Goal: Task Accomplishment & Management: Use online tool/utility

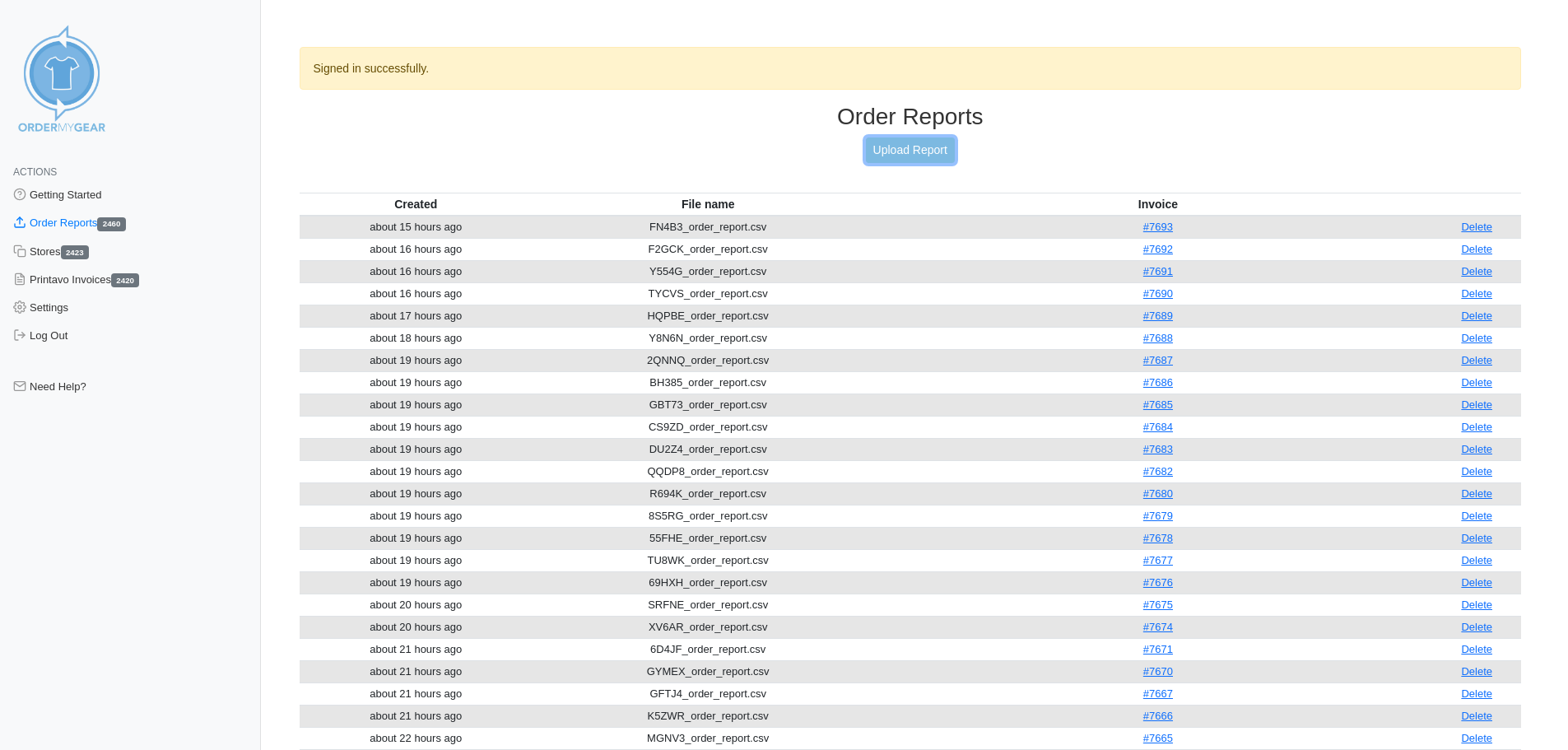
click at [904, 153] on link "Upload Report" at bounding box center [910, 150] width 89 height 26
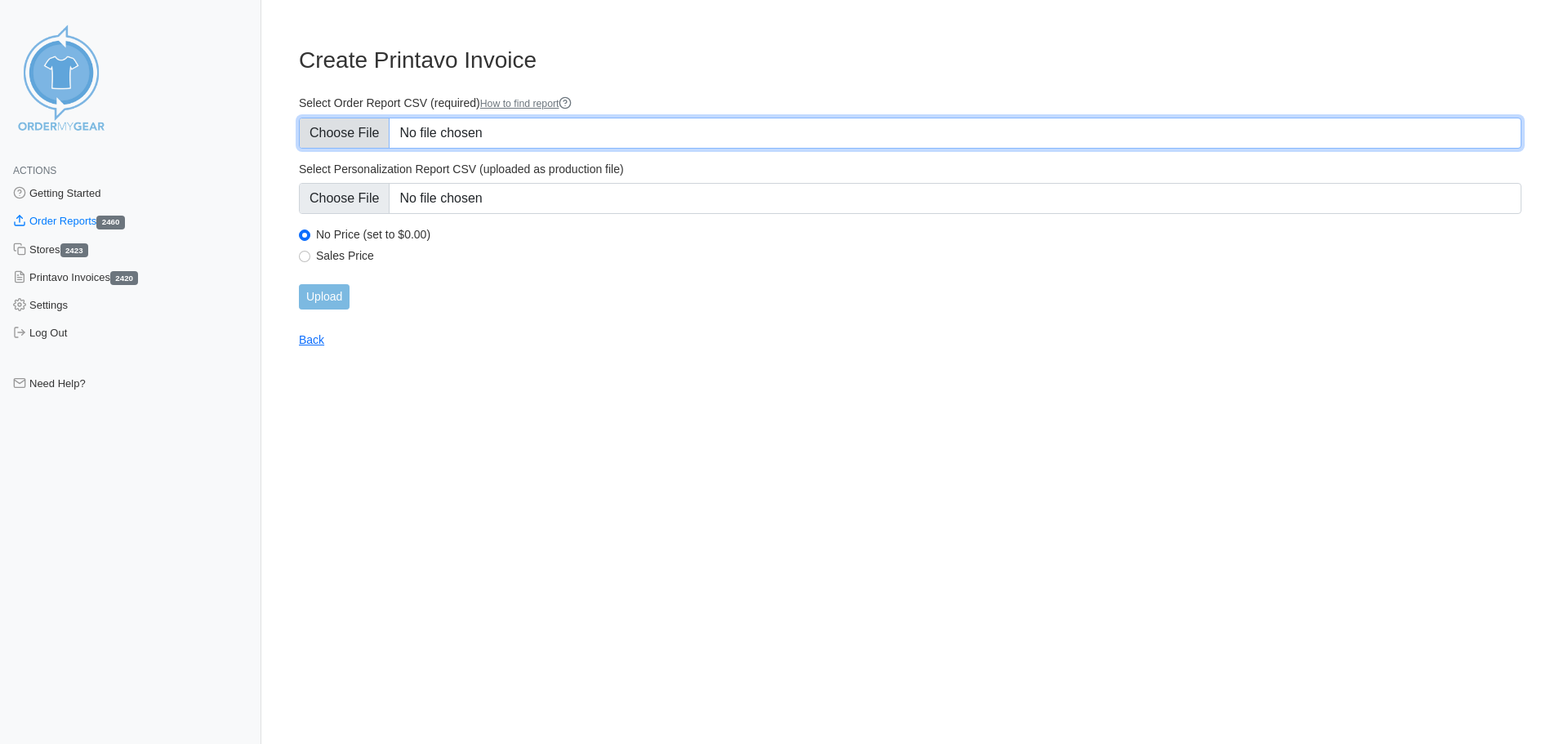
click at [378, 134] on input "Select Order Report CSV (required) How to find report" at bounding box center [910, 133] width 1222 height 31
type input "C:\fakepath\Z4ZVP_order_report.csv"
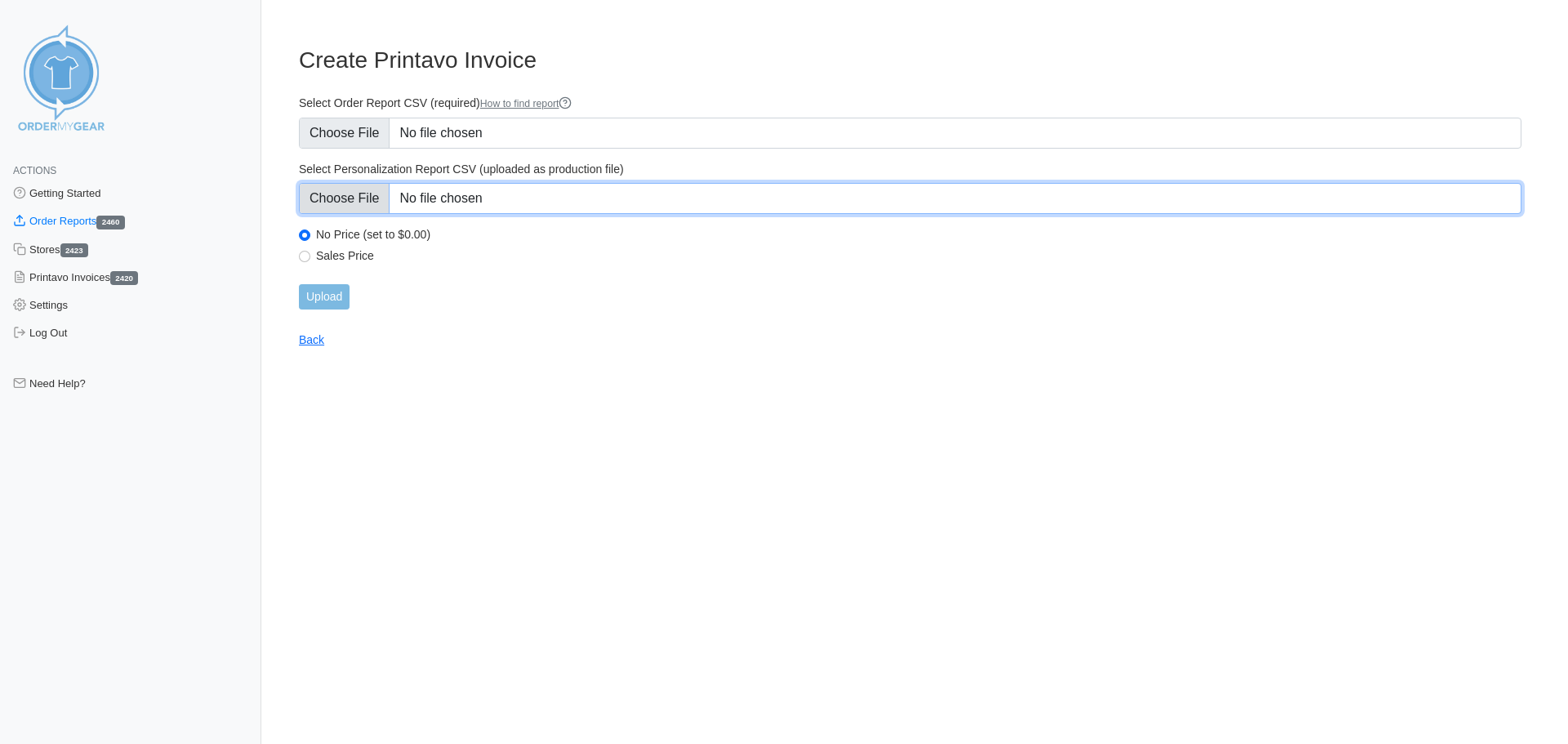
click at [359, 200] on input "Select Personalization Report CSV (uploaded as production file)" at bounding box center [910, 198] width 1222 height 31
click at [335, 198] on input "Select Personalization Report CSV (uploaded as production file)" at bounding box center [910, 198] width 1222 height 31
type input "C:\fakepath\Z4ZVP_personalization_report.csv"
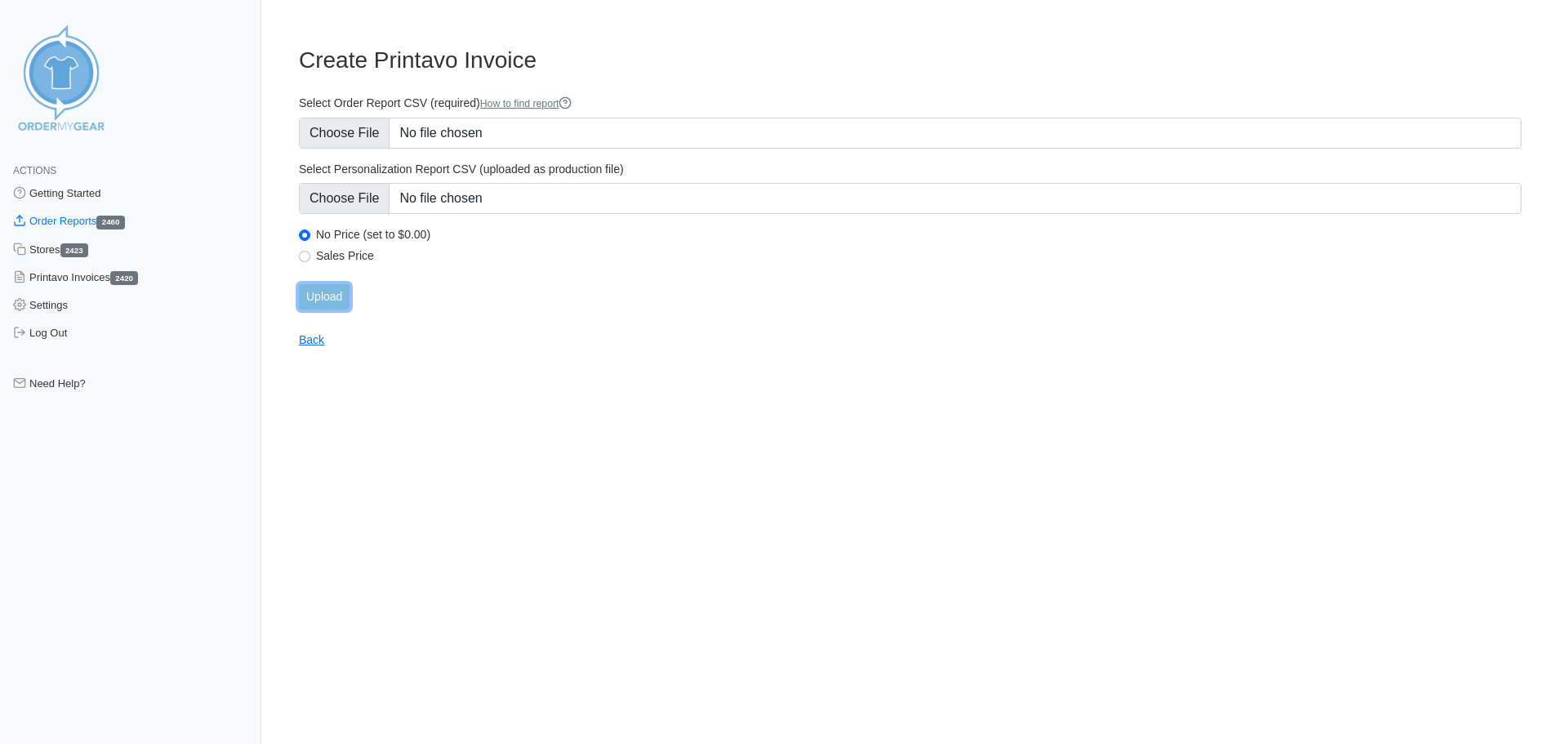
click at [320, 295] on input "Upload" at bounding box center [324, 297] width 51 height 26
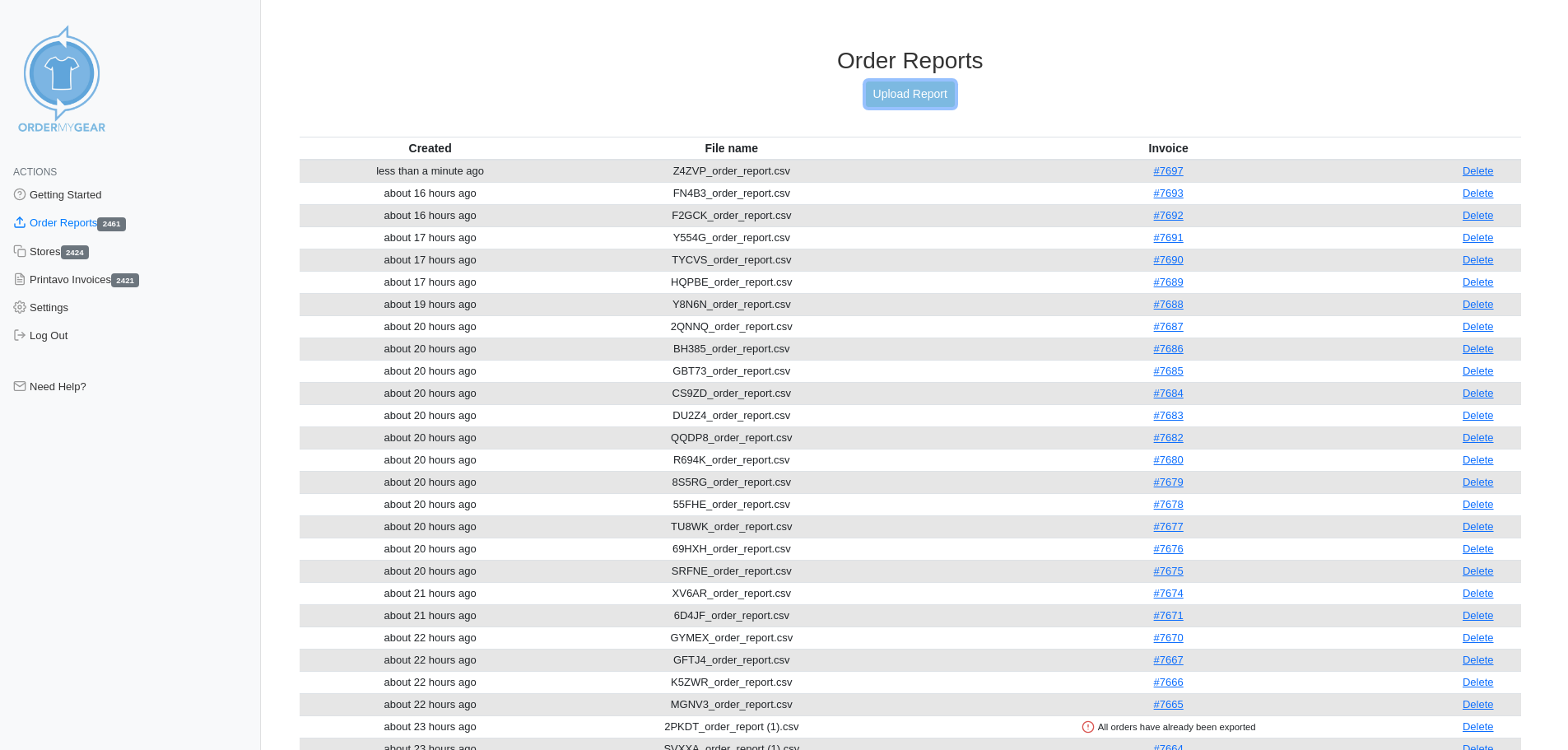
click at [902, 93] on link "Upload Report" at bounding box center [910, 94] width 89 height 26
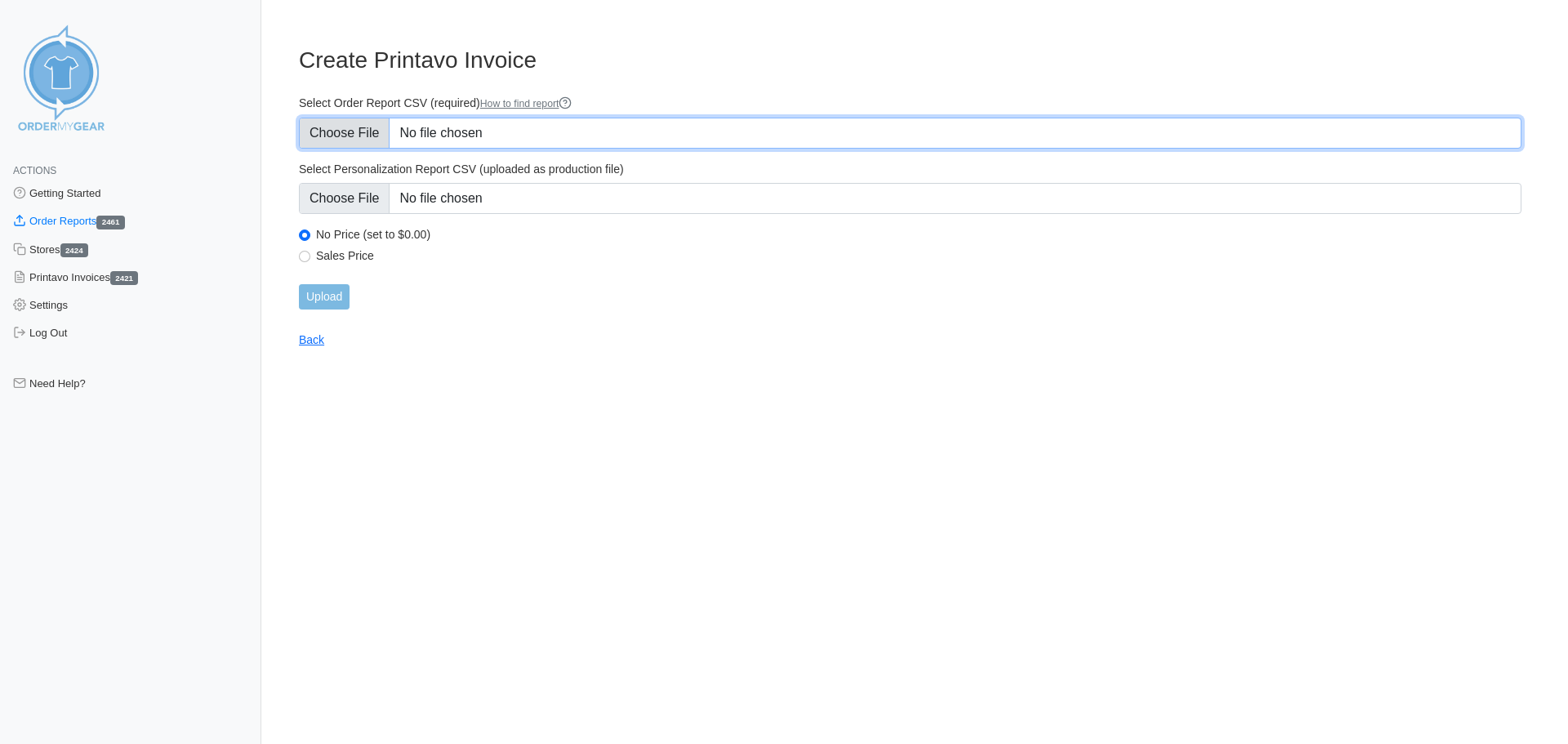
click at [364, 135] on input "Select Order Report CSV (required) How to find report" at bounding box center [910, 133] width 1222 height 31
type input "C:\fakepath\SZRA8_order_report.csv"
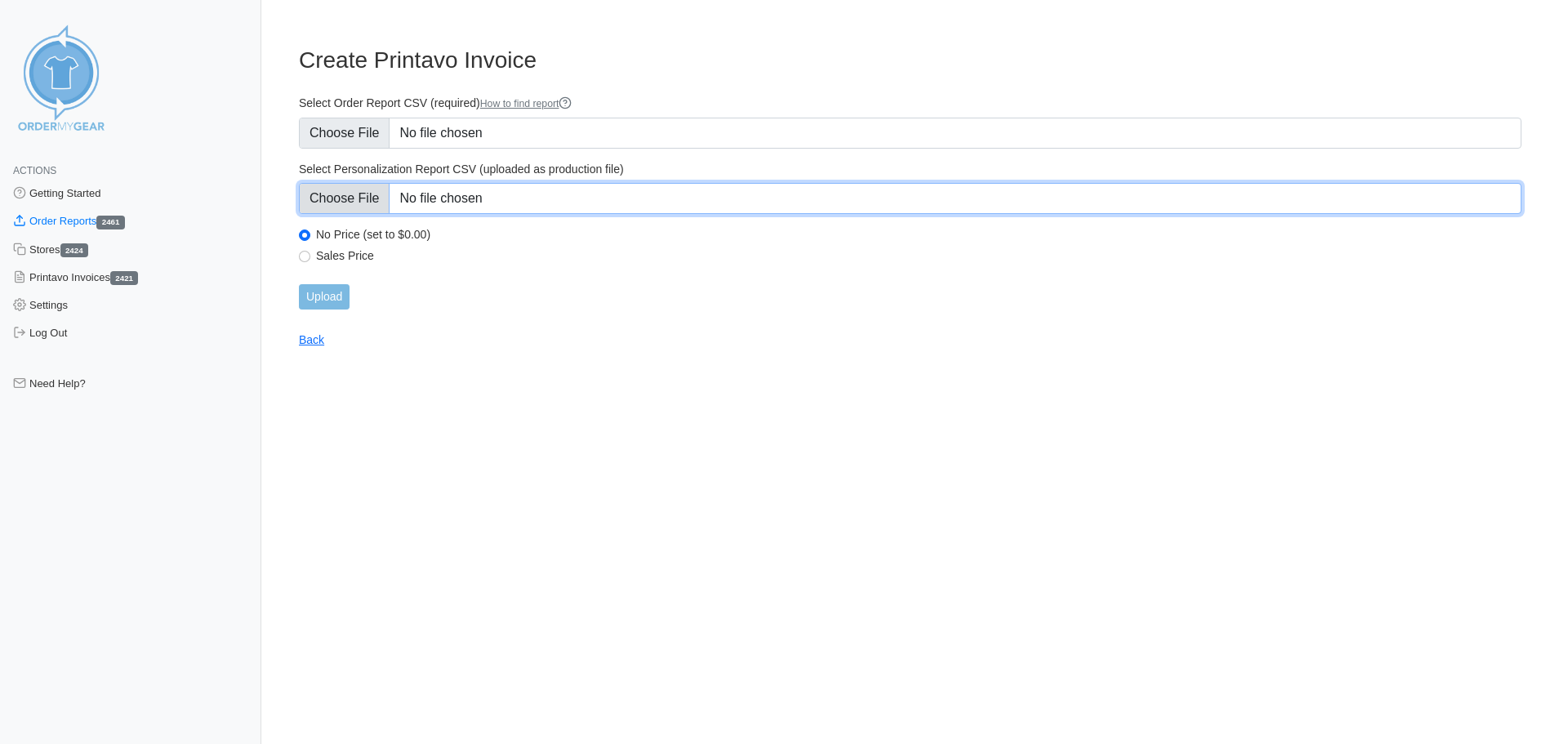
click at [349, 199] on input "Select Personalization Report CSV (uploaded as production file)" at bounding box center [910, 198] width 1222 height 31
type input "C:\fakepath\SZRA8_personalization_report.csv"
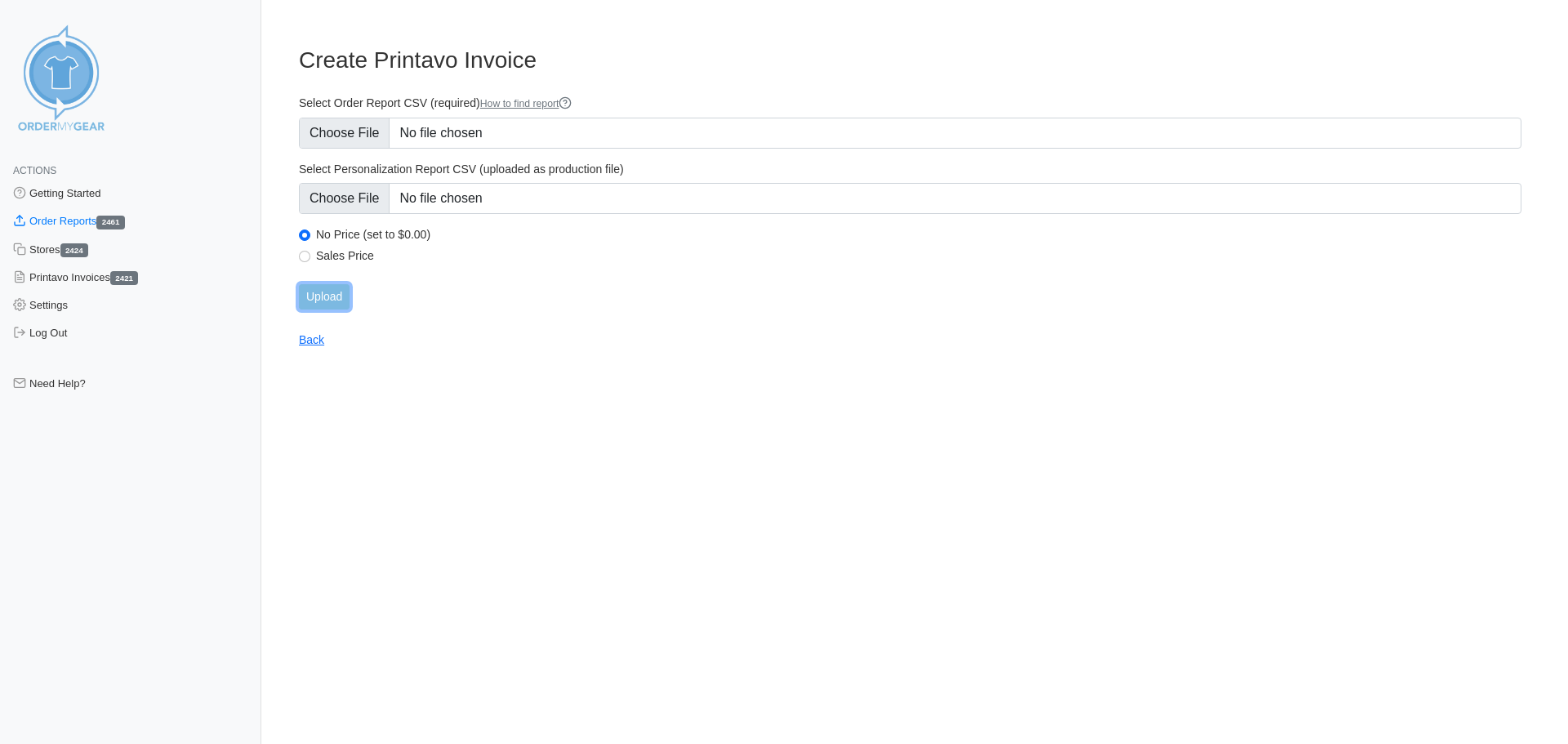
click at [326, 299] on input "Upload" at bounding box center [324, 297] width 51 height 26
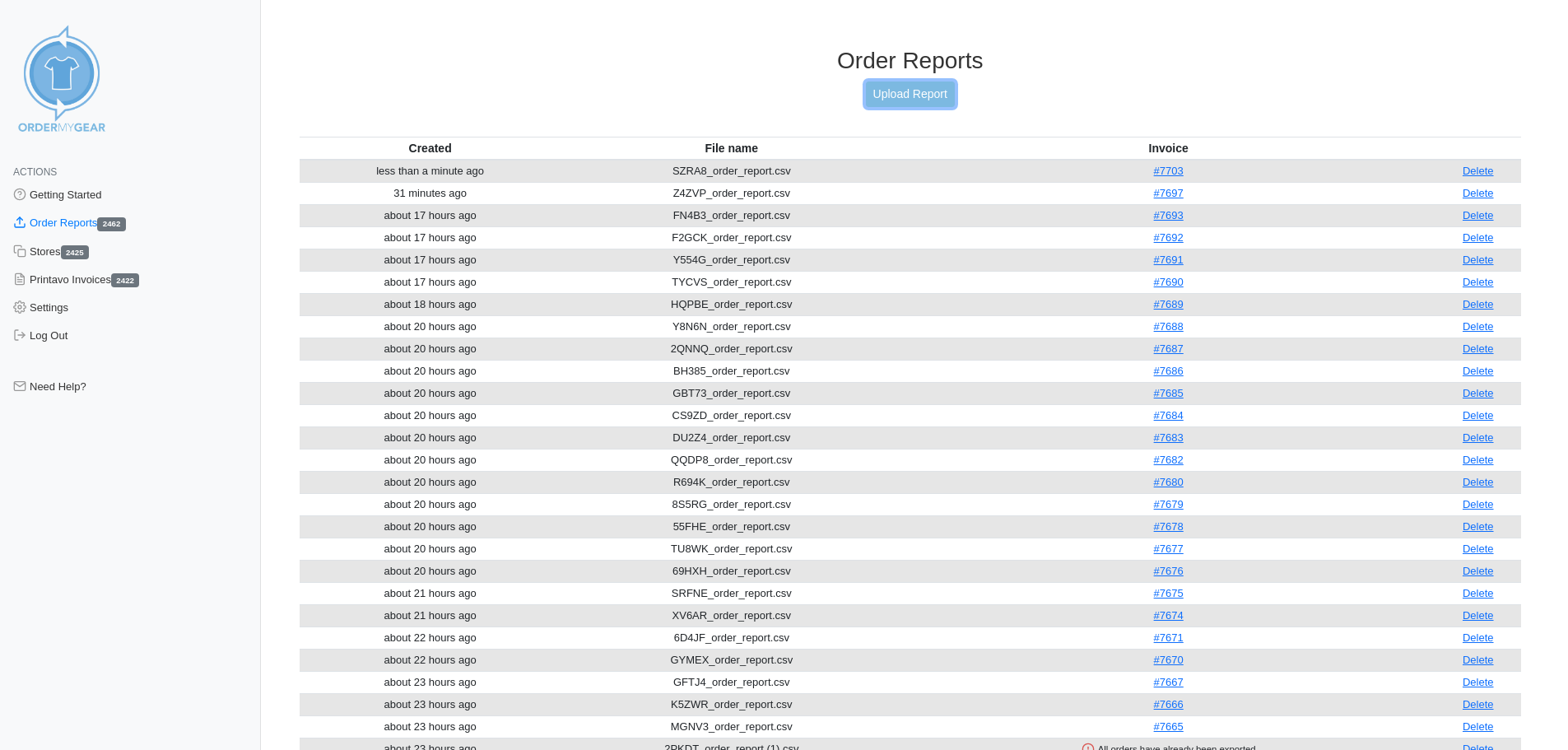
click at [903, 95] on link "Upload Report" at bounding box center [910, 94] width 89 height 26
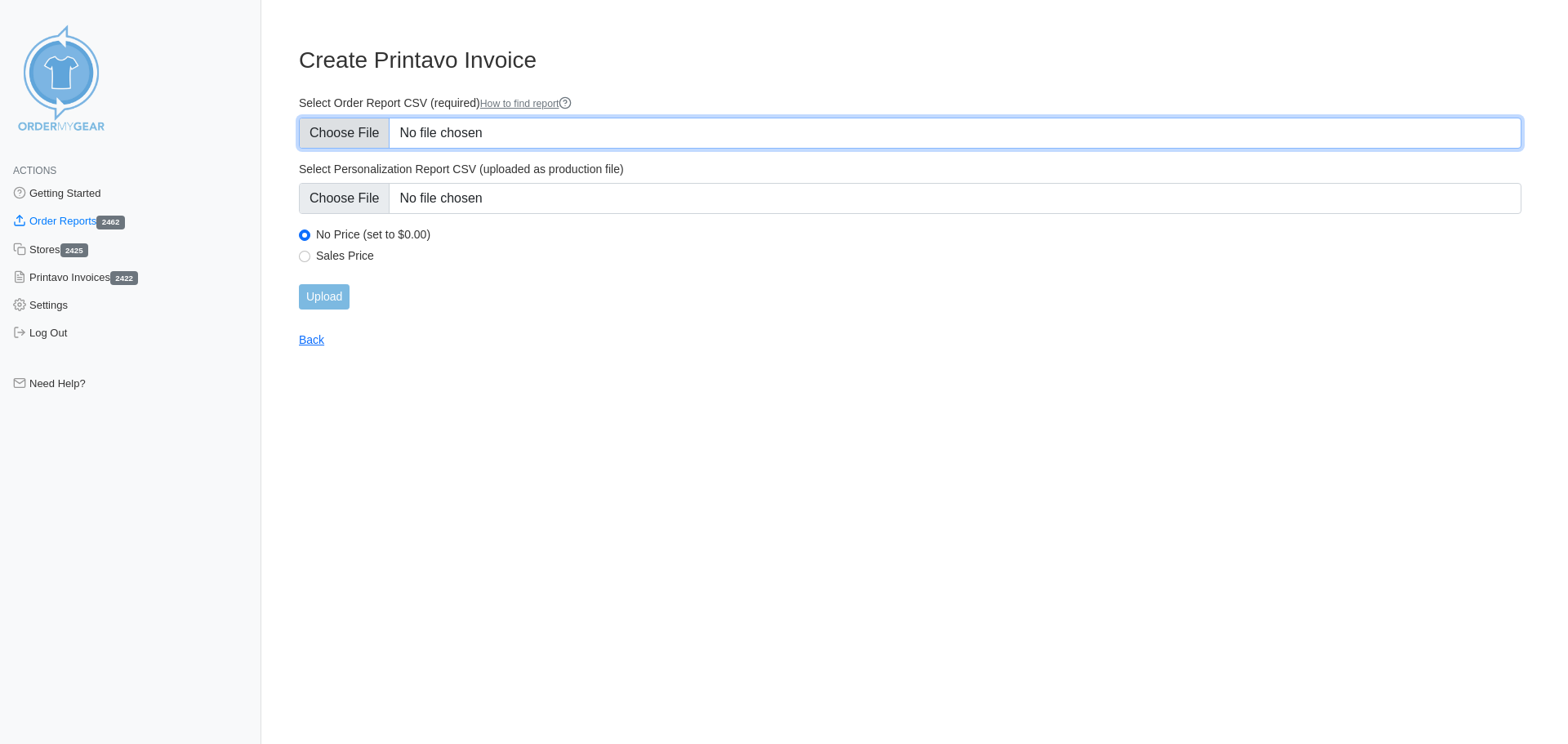
click at [335, 140] on input "Select Order Report CSV (required) How to find report" at bounding box center [910, 133] width 1222 height 31
type input "C:\fakepath\X6KHH_order_report.csv"
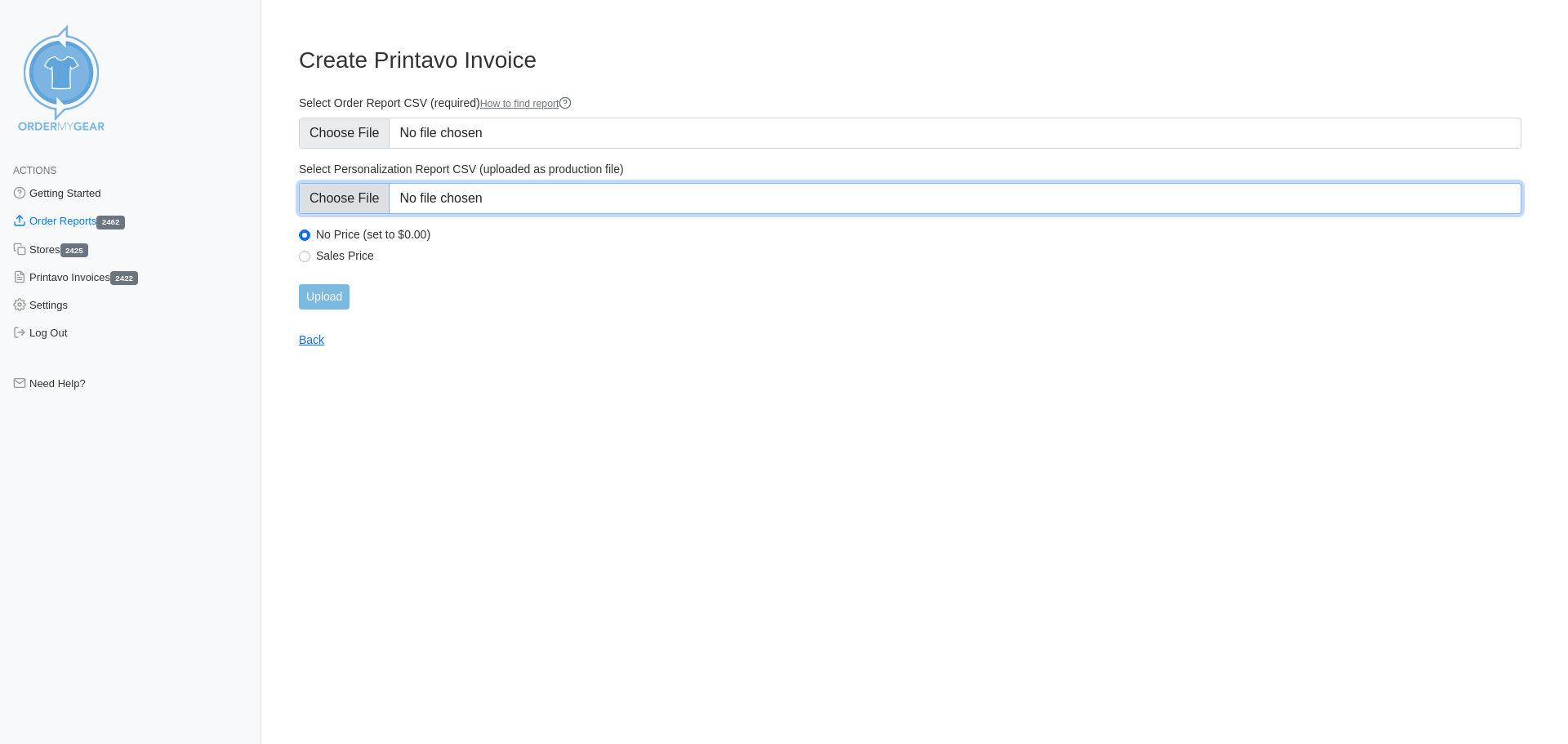
click at [352, 195] on input "Select Personalization Report CSV (uploaded as production file)" at bounding box center [910, 198] width 1222 height 31
type input "C:\fakepath\X6KHH_personalization_report.csv"
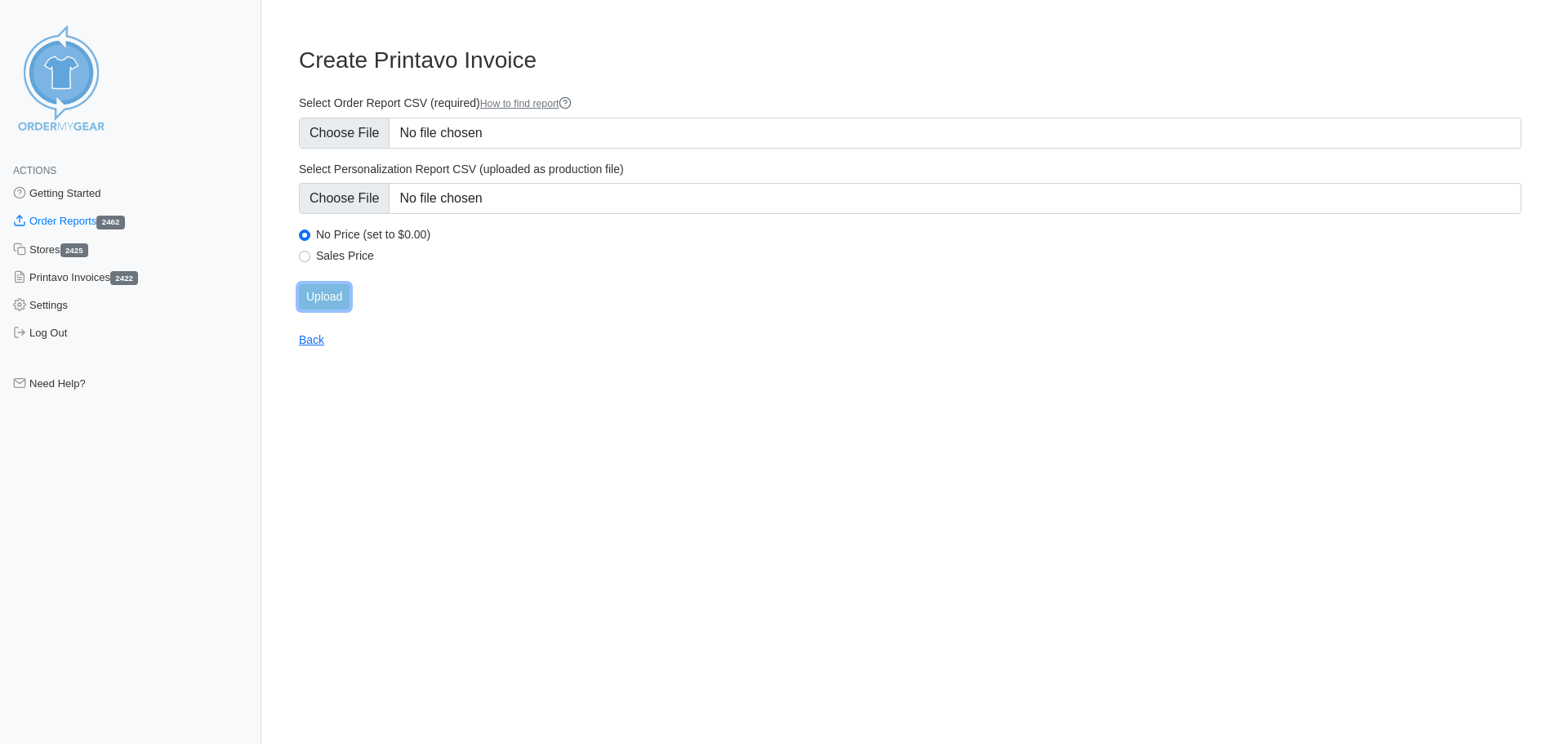
click at [335, 298] on input "Upload" at bounding box center [324, 297] width 51 height 26
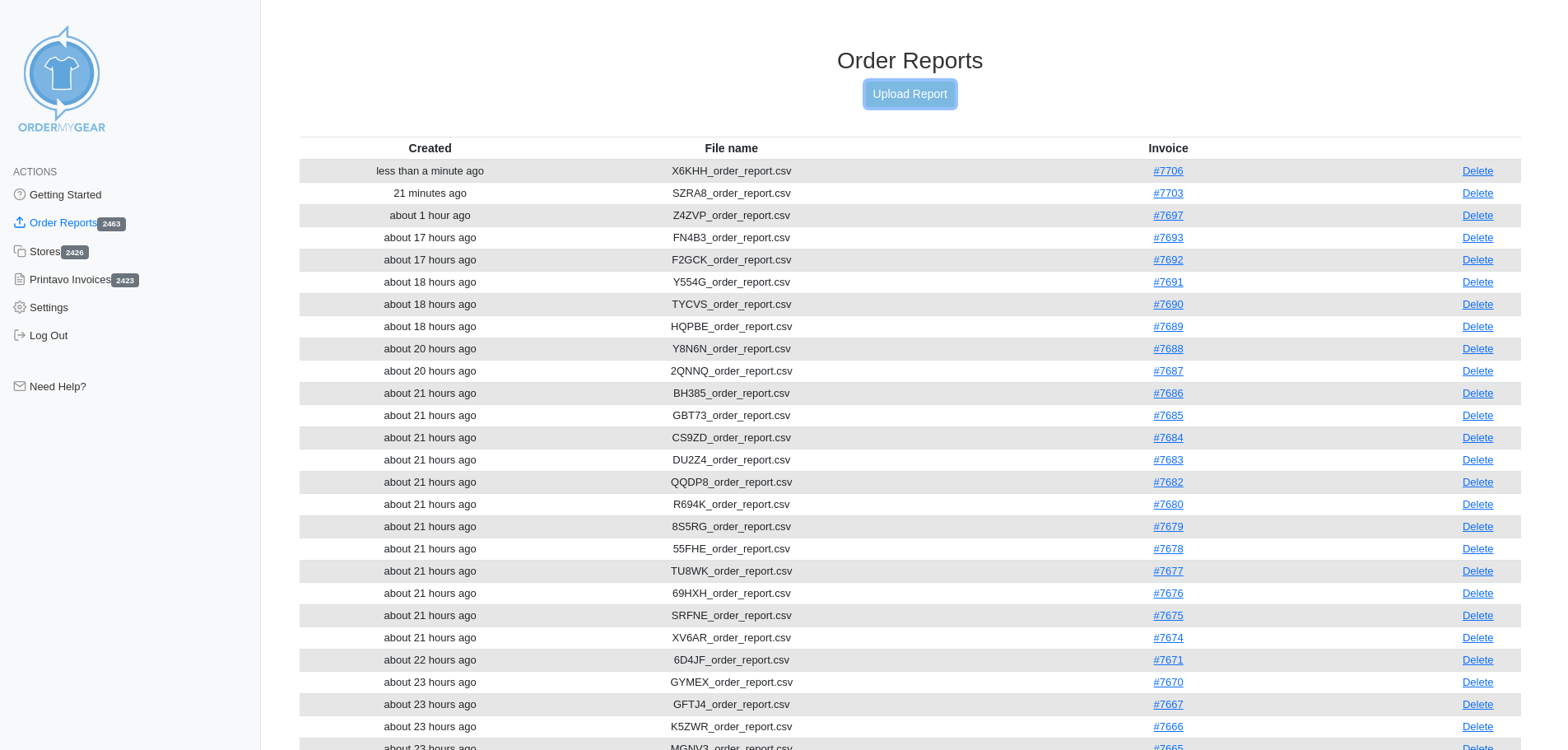
click at [896, 100] on link "Upload Report" at bounding box center [910, 94] width 89 height 26
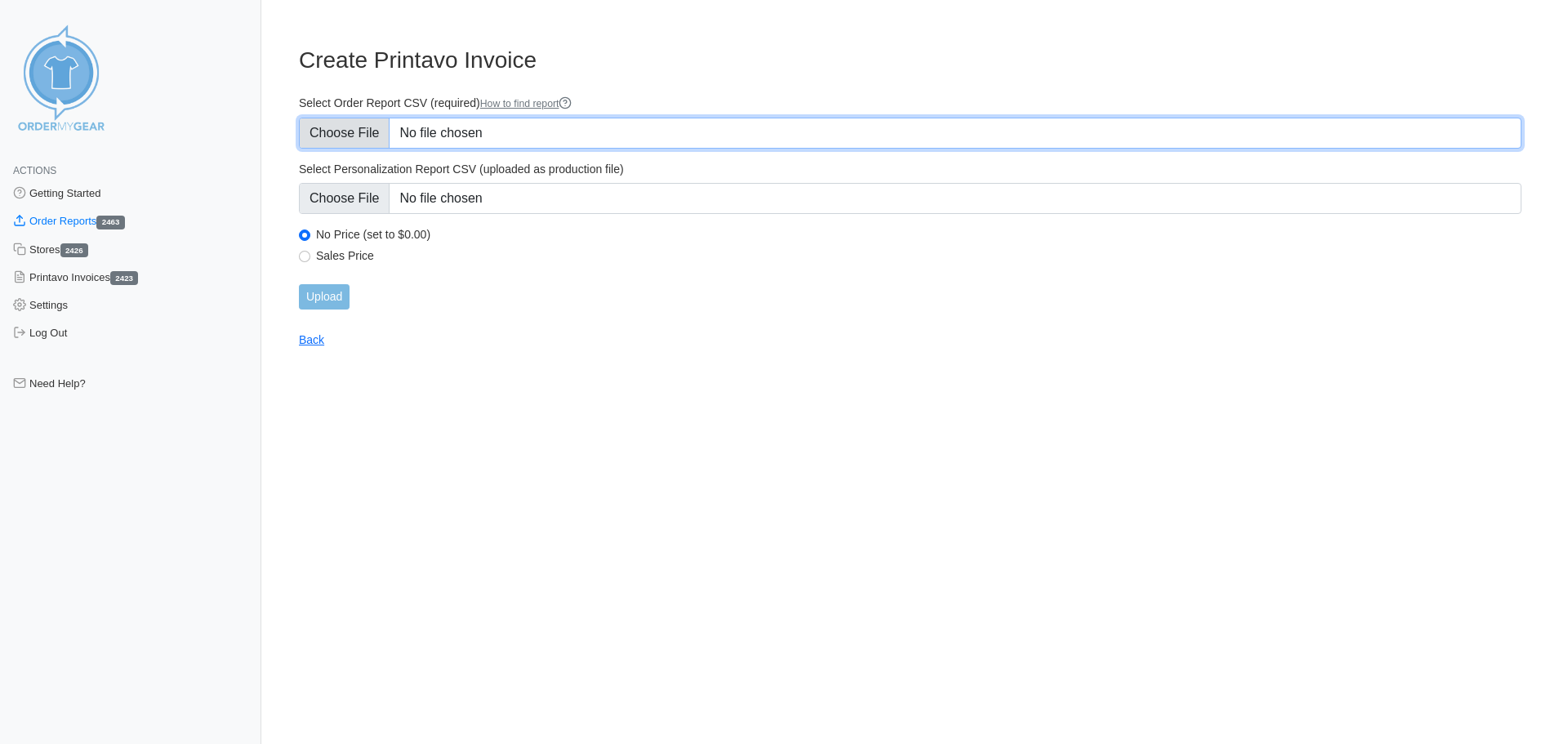
click at [363, 137] on input "Select Order Report CSV (required) How to find report" at bounding box center [910, 133] width 1222 height 31
type input "C:\fakepath\CG57S_order_report.csv"
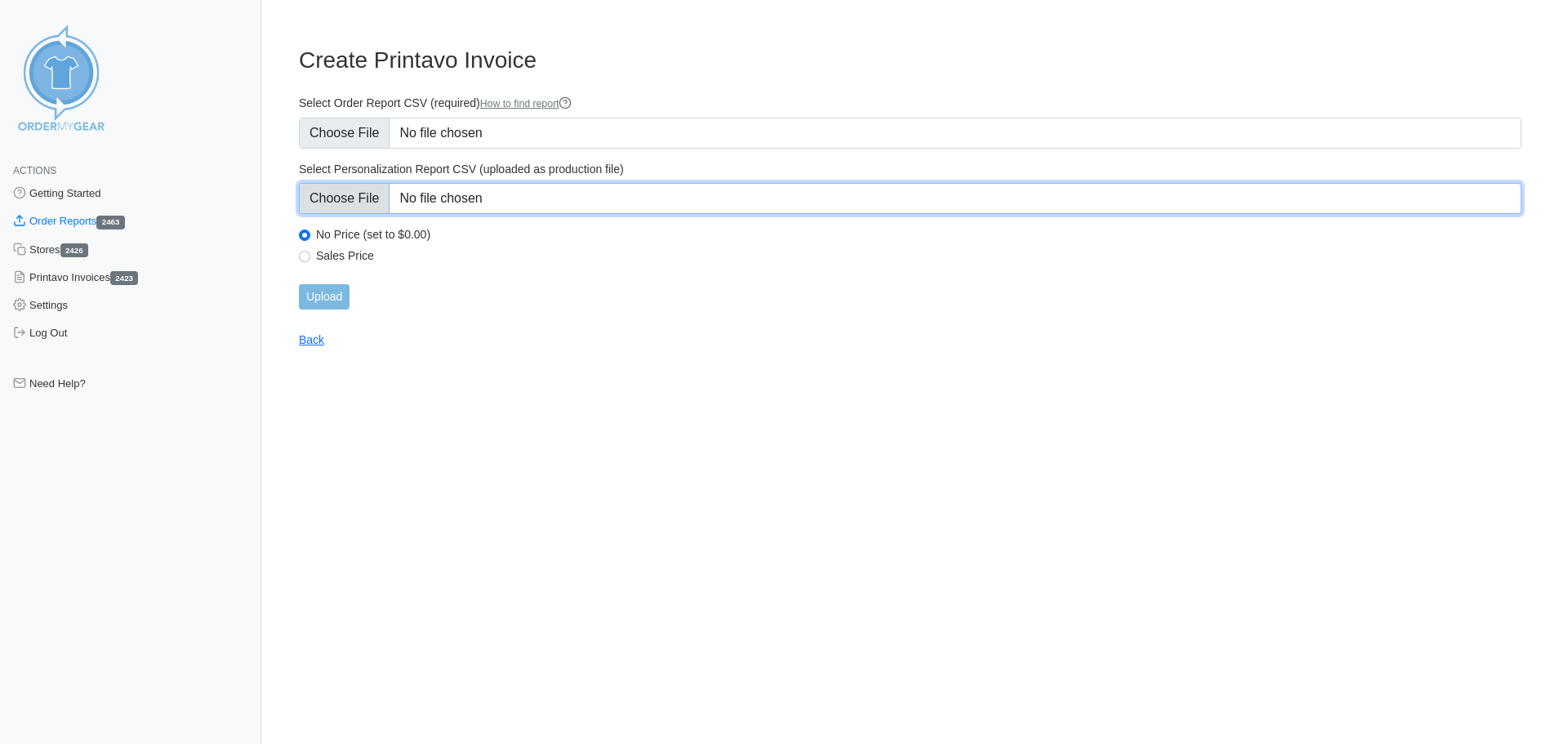
click at [355, 198] on input "Select Personalization Report CSV (uploaded as production file)" at bounding box center [910, 198] width 1222 height 31
type input "C:\fakepath\CG57S_personalization_report.csv"
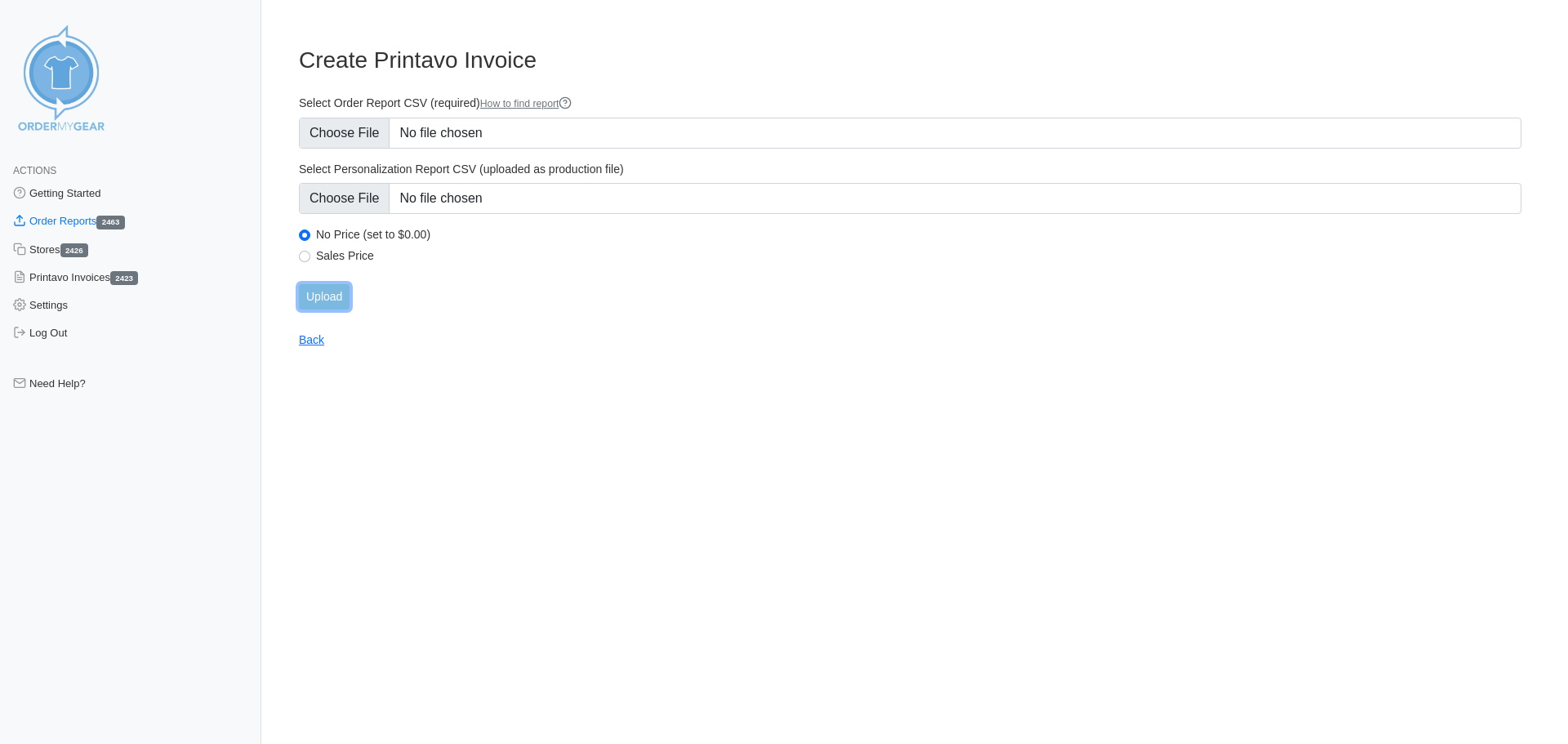
click at [319, 291] on input "Upload" at bounding box center [324, 297] width 51 height 26
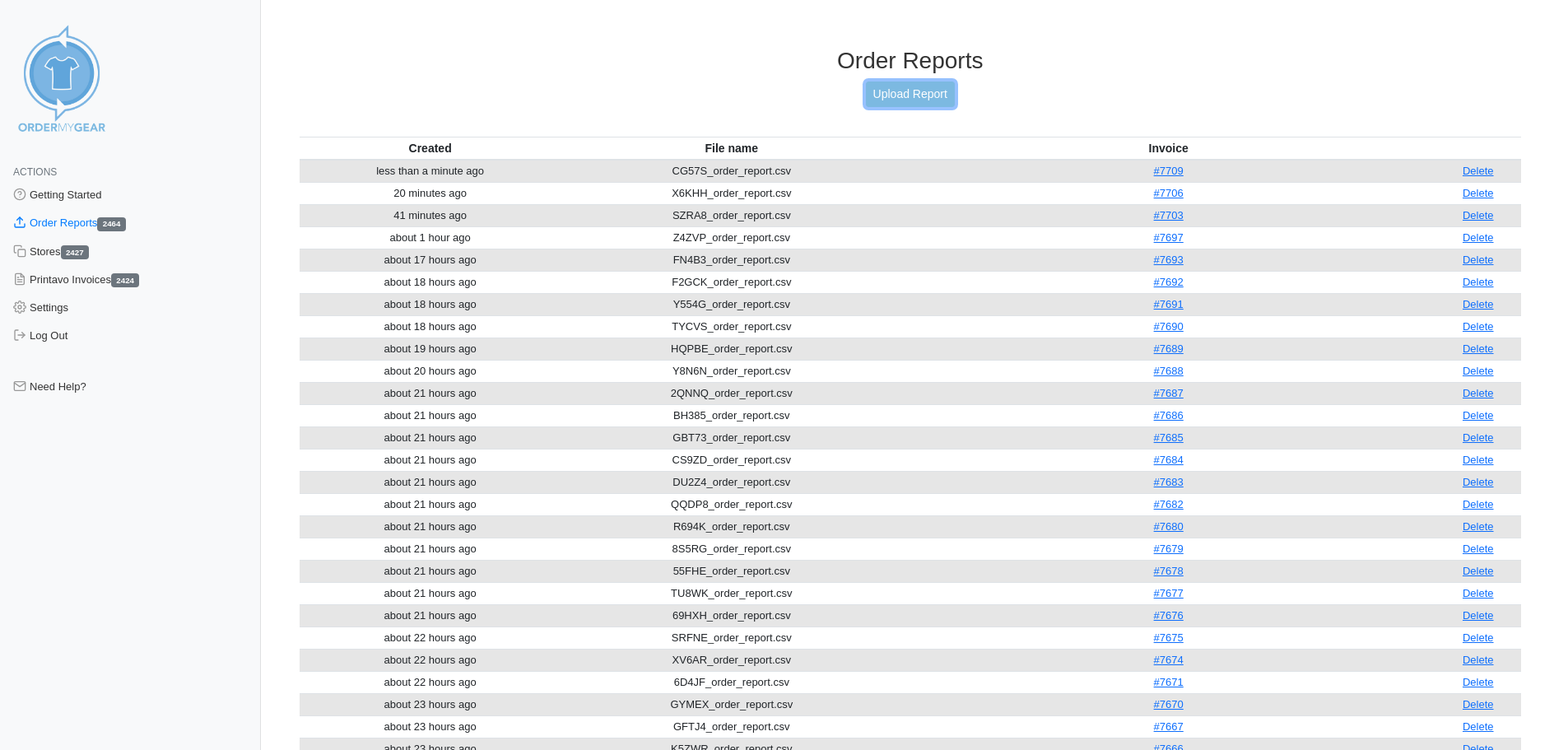
click at [917, 89] on link "Upload Report" at bounding box center [910, 94] width 89 height 26
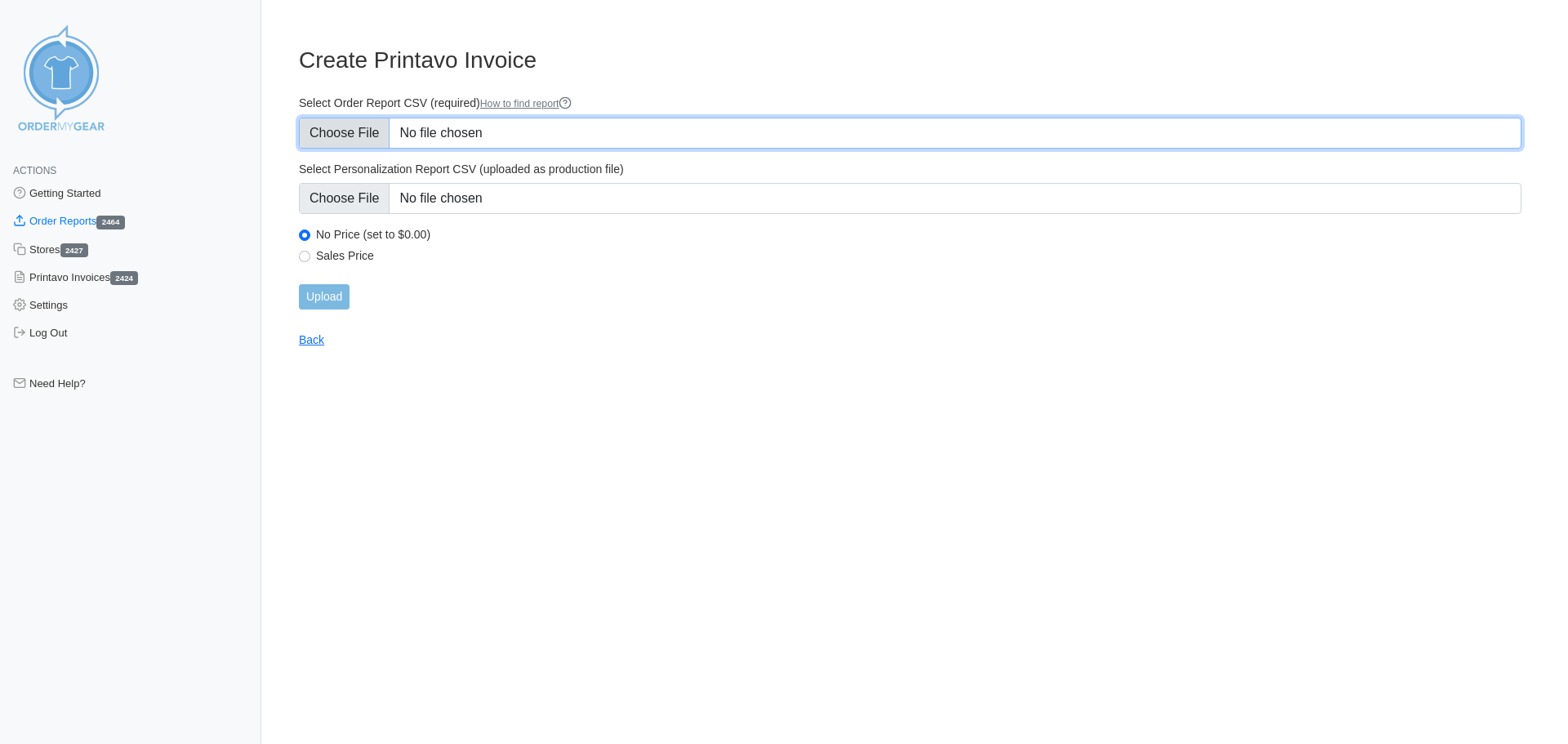
click at [377, 137] on input "Select Order Report CSV (required) How to find report" at bounding box center [910, 133] width 1222 height 31
type input "C:\fakepath\9Y4M8_order_report.csv"
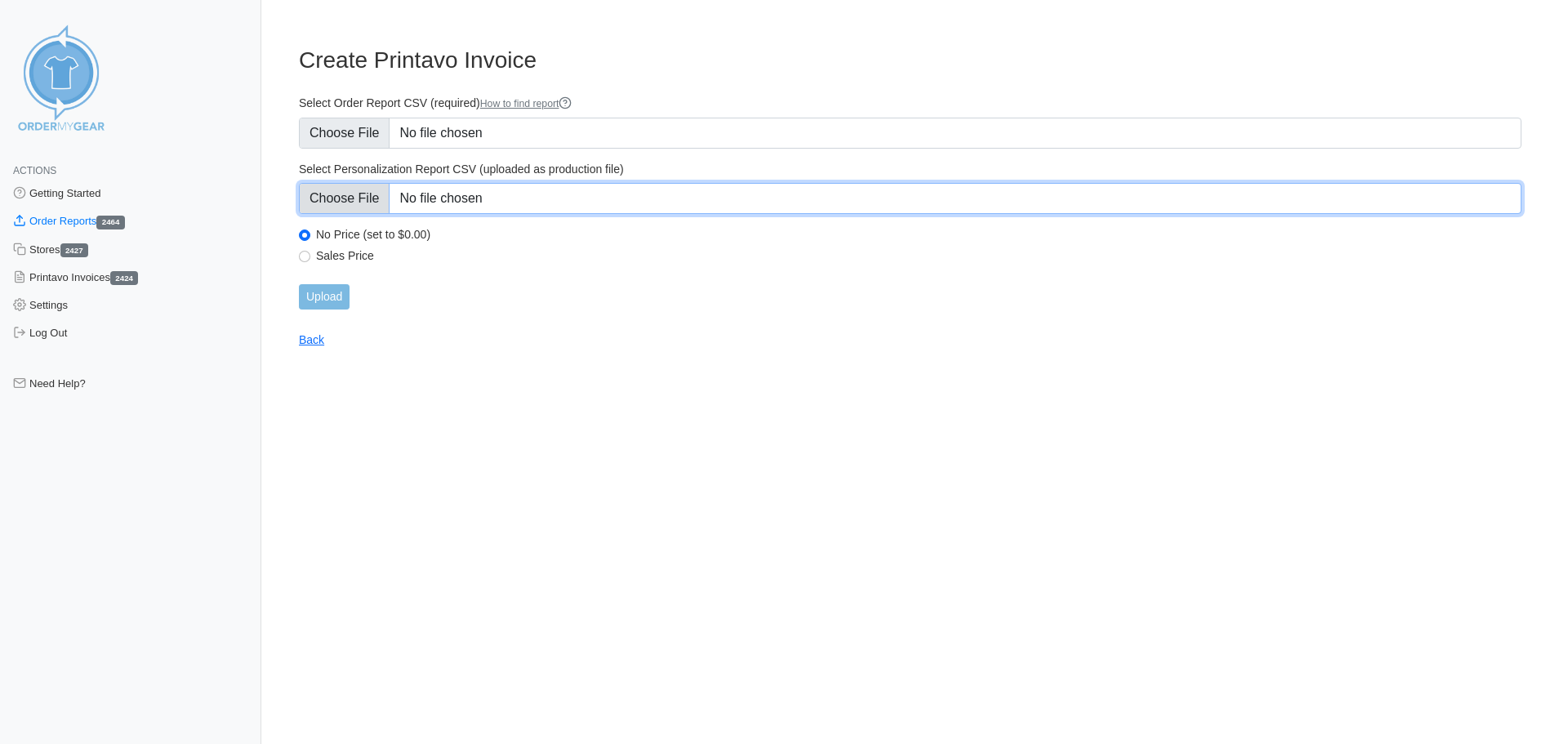
click at [347, 208] on input "Select Personalization Report CSV (uploaded as production file)" at bounding box center [910, 198] width 1222 height 31
type input "C:\fakepath\9Y4M8_personalization_report.csv"
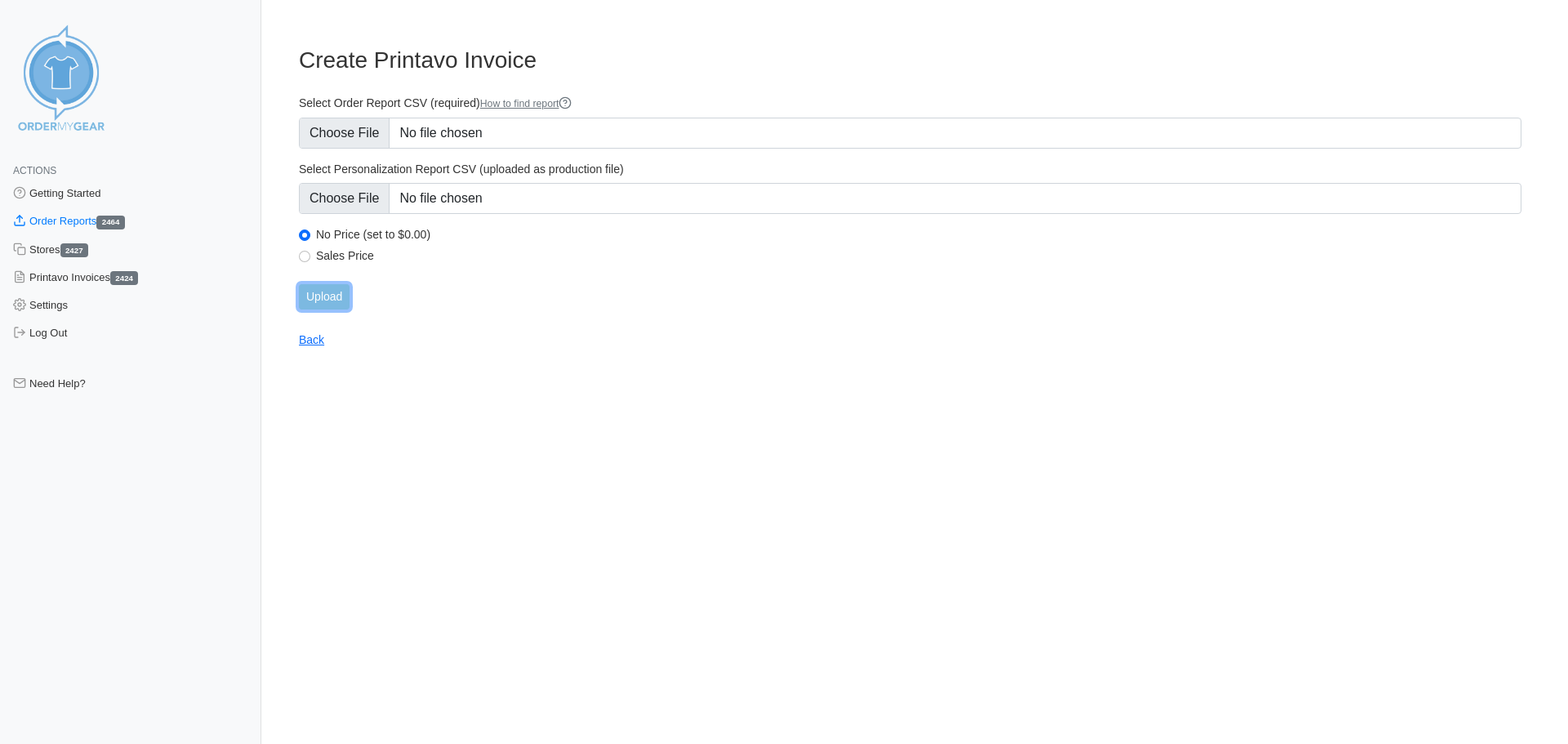
click at [332, 305] on input "Upload" at bounding box center [324, 297] width 51 height 26
